Goal: Information Seeking & Learning: Learn about a topic

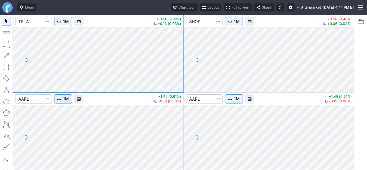
click at [208, 8] on span "Layout" at bounding box center [213, 8] width 11 height 6
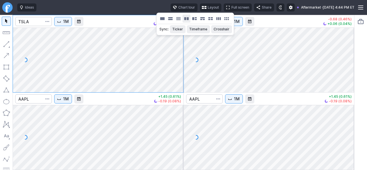
click at [186, 18] on button "Layout" at bounding box center [187, 19] width 8 height 8
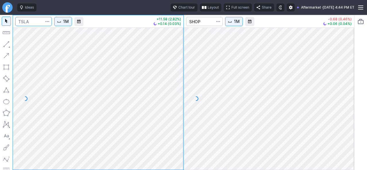
click at [41, 23] on input "Search" at bounding box center [33, 21] width 37 height 9
click at [71, 24] on button "1M" at bounding box center [63, 21] width 18 height 9
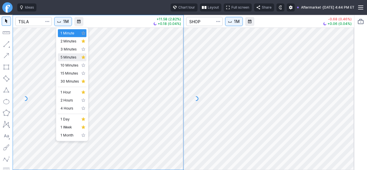
click at [71, 59] on span "5 Minutes" at bounding box center [70, 58] width 18 height 6
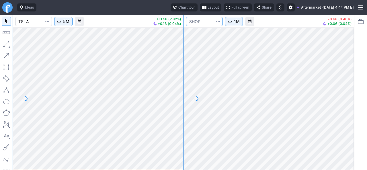
click at [211, 22] on input "Search" at bounding box center [204, 21] width 37 height 9
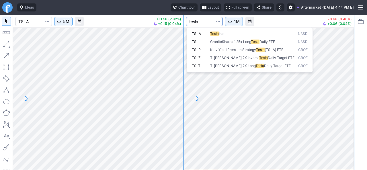
type input "tesla"
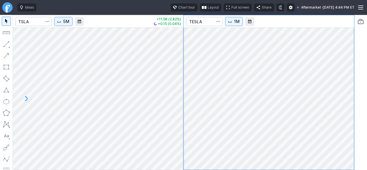
click at [232, 22] on span "Interval" at bounding box center [230, 21] width 5 height 5
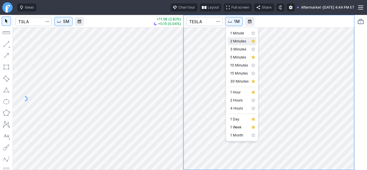
click at [242, 43] on span "2 Minutes" at bounding box center [239, 41] width 18 height 6
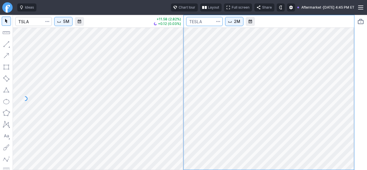
click at [208, 24] on input "Search" at bounding box center [204, 21] width 37 height 9
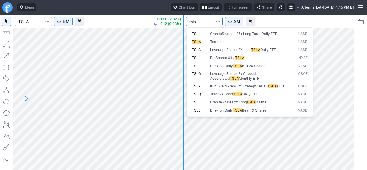
type input "tsla"
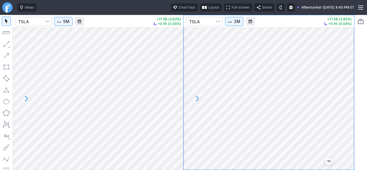
drag, startPoint x: 346, startPoint y: 103, endPoint x: 347, endPoint y: 106, distance: 3.5
click at [347, 106] on div at bounding box center [348, 97] width 12 height 128
click at [41, 23] on input "Search" at bounding box center [33, 21] width 37 height 9
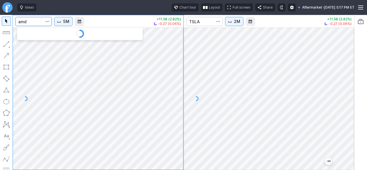
type input "amd"
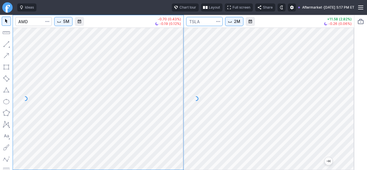
click at [204, 24] on input "Search" at bounding box center [204, 21] width 37 height 9
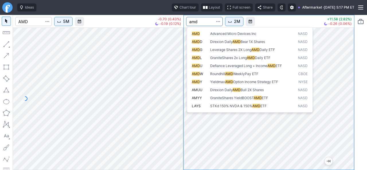
type input "amd"
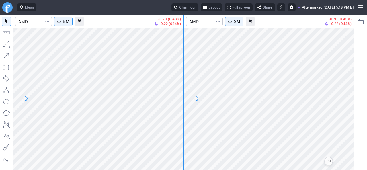
drag, startPoint x: 349, startPoint y: 105, endPoint x: 347, endPoint y: 124, distance: 19.4
click at [347, 124] on div at bounding box center [348, 97] width 12 height 128
click at [235, 22] on span "2M" at bounding box center [237, 22] width 6 height 6
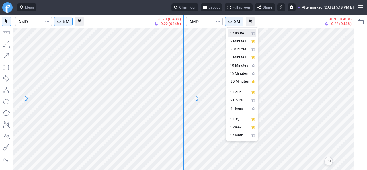
click at [236, 35] on span "1 Minute" at bounding box center [239, 33] width 18 height 6
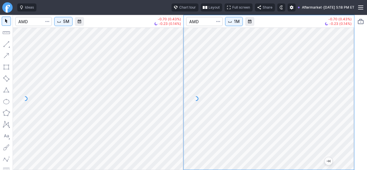
click at [346, 109] on div at bounding box center [269, 99] width 171 height 142
click at [343, 105] on div at bounding box center [269, 99] width 171 height 142
drag, startPoint x: 348, startPoint y: 83, endPoint x: 347, endPoint y: 97, distance: 14.4
click at [347, 97] on div at bounding box center [348, 97] width 12 height 128
drag, startPoint x: 175, startPoint y: 74, endPoint x: 175, endPoint y: 85, distance: 10.3
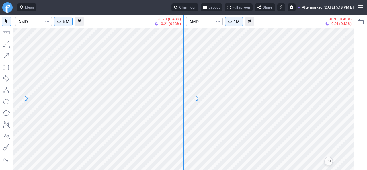
click at [175, 85] on div at bounding box center [178, 97] width 12 height 128
